Goal: Task Accomplishment & Management: Use online tool/utility

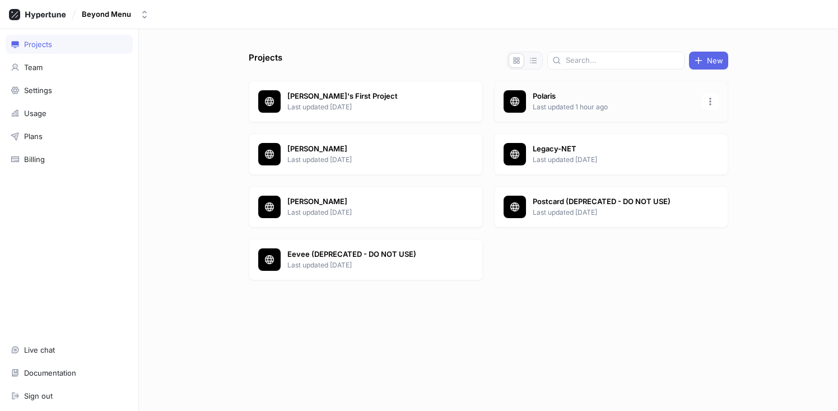
click at [588, 102] on p "Last updated 1 hour ago" at bounding box center [614, 107] width 162 height 10
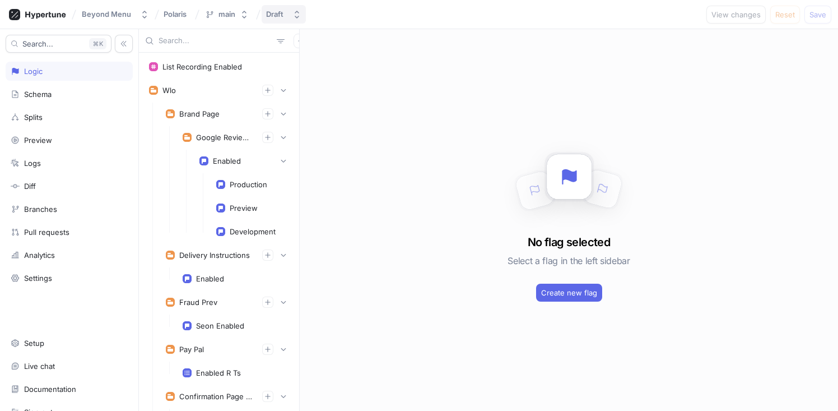
click at [284, 13] on div "Draft" at bounding box center [277, 15] width 22 height 10
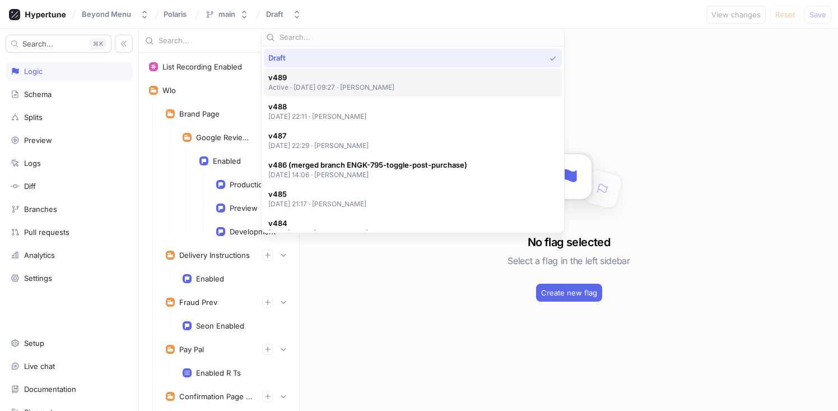
click at [314, 78] on span "v489" at bounding box center [331, 78] width 127 height 10
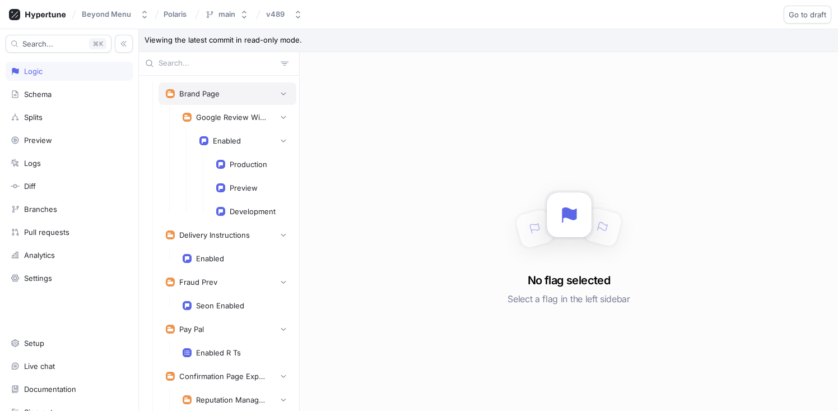
scroll to position [46, 0]
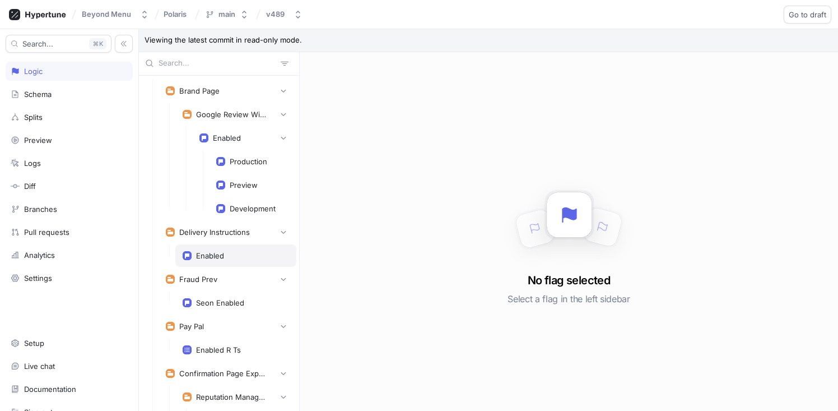
click at [222, 252] on div "Enabled" at bounding box center [210, 255] width 28 height 9
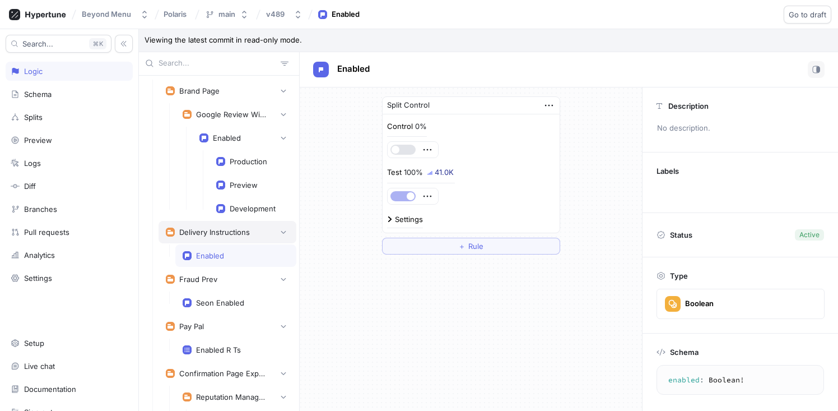
click at [218, 228] on div "Delivery Instructions" at bounding box center [214, 231] width 71 height 9
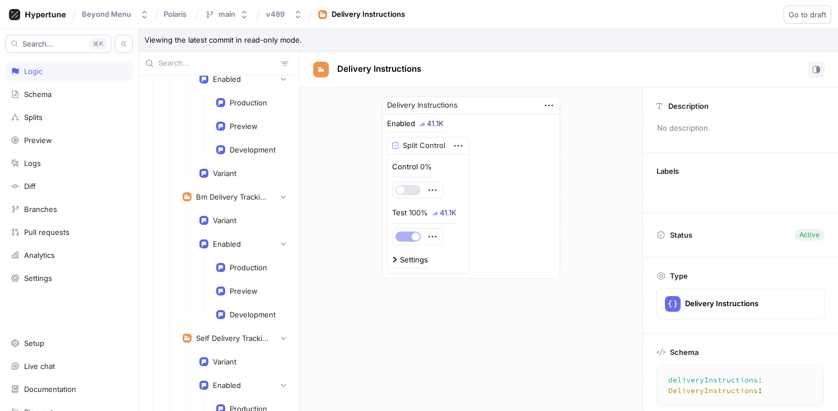
scroll to position [1172, 0]
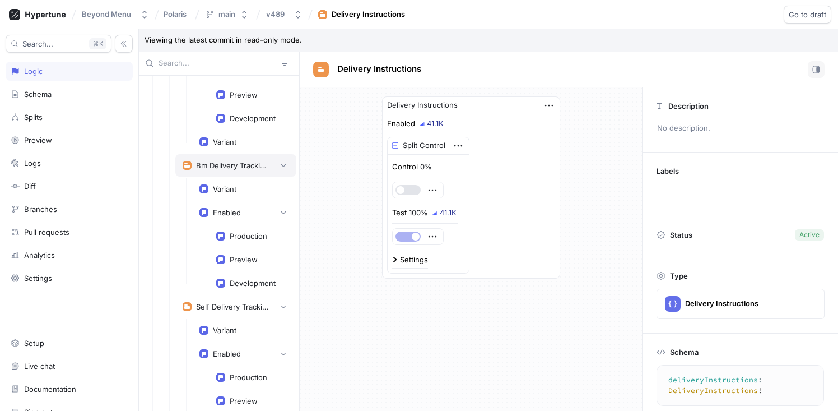
click at [234, 168] on div "Bm Delivery Tracking Experiment" at bounding box center [232, 165] width 73 height 9
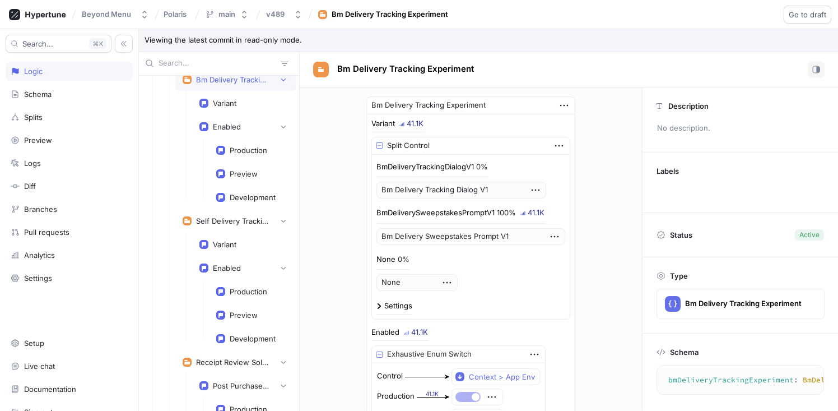
scroll to position [1290, 0]
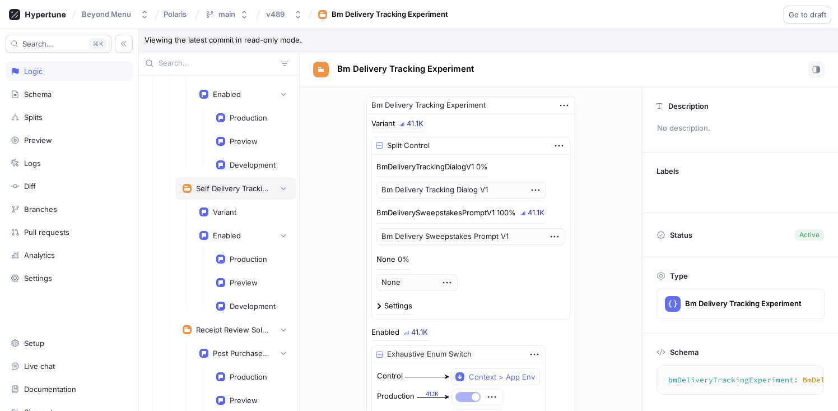
click at [228, 183] on div "Self Delivery Tracking Experiment" at bounding box center [236, 188] width 106 height 11
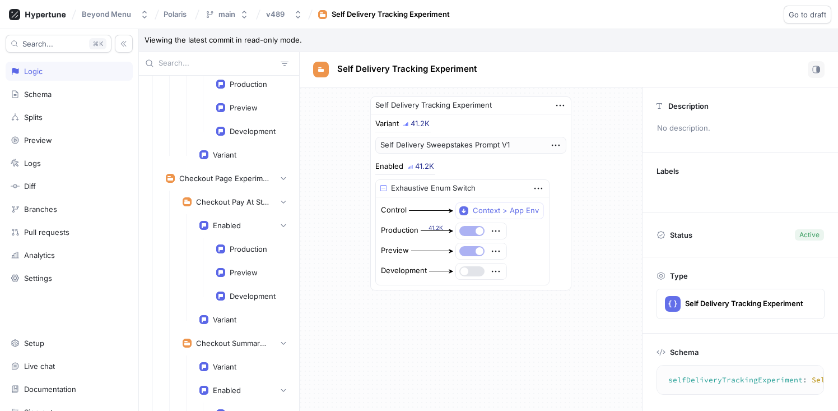
scroll to position [3230, 0]
click at [222, 194] on div "Checkout Pay At Store Experiment" at bounding box center [235, 201] width 121 height 22
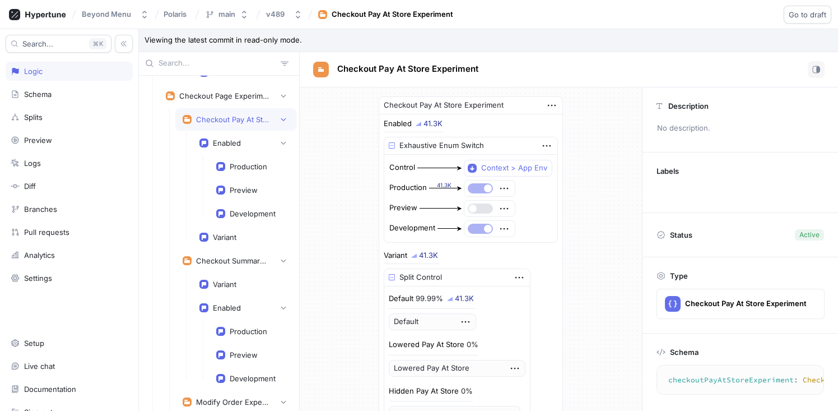
scroll to position [3403, 0]
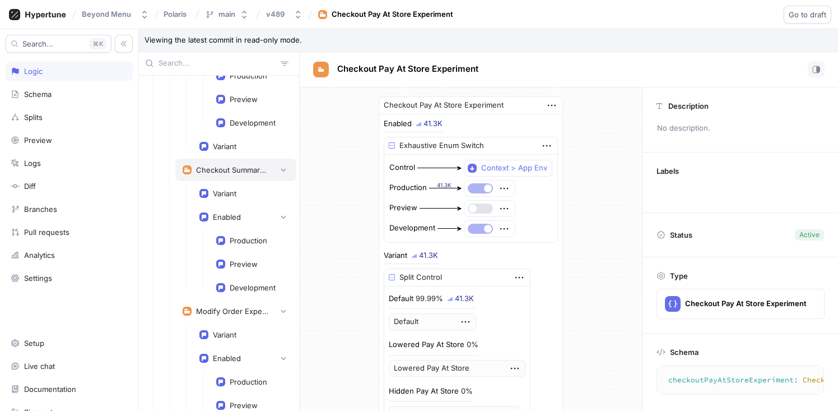
click at [229, 175] on div "Checkout Summary Experiment" at bounding box center [236, 169] width 106 height 11
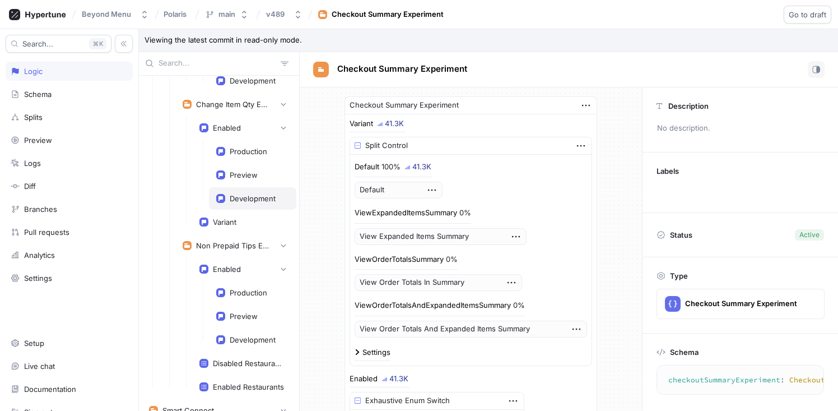
scroll to position [3772, 0]
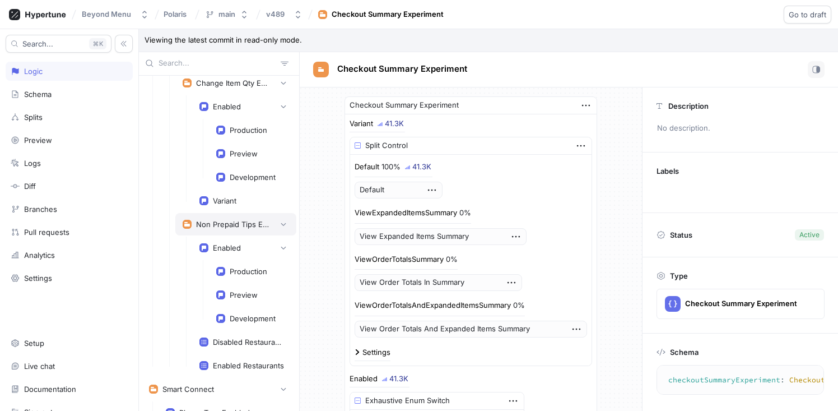
click at [219, 220] on div "Non Prepaid Tips Experiment" at bounding box center [232, 224] width 73 height 9
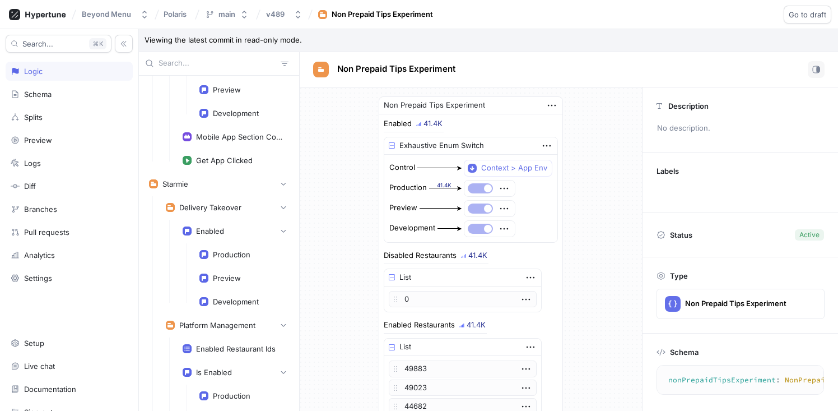
scroll to position [4277, 0]
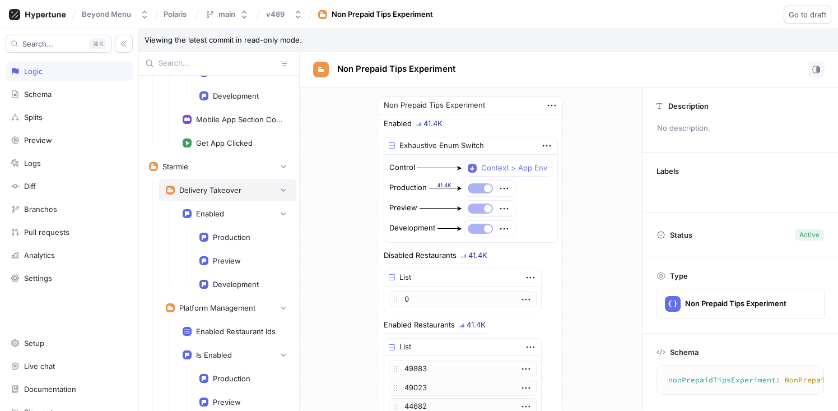
click at [215, 191] on div "Delivery Takeover" at bounding box center [210, 189] width 62 height 9
type textarea "deliveryTakeover: DeliveryTakeover!"
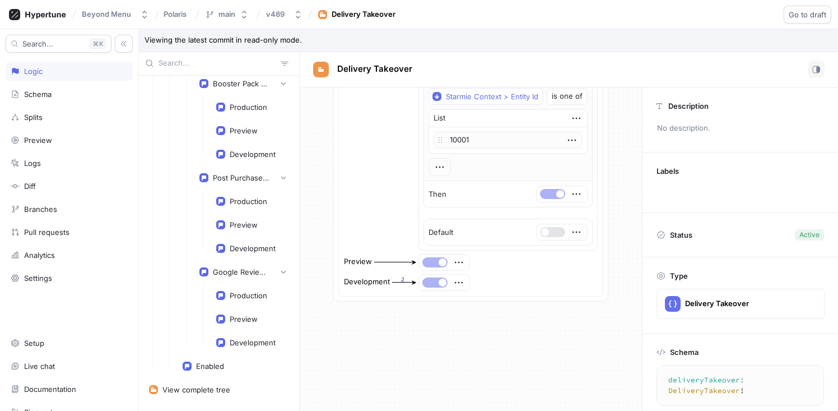
scroll to position [5633, 0]
